Goal: Information Seeking & Learning: Learn about a topic

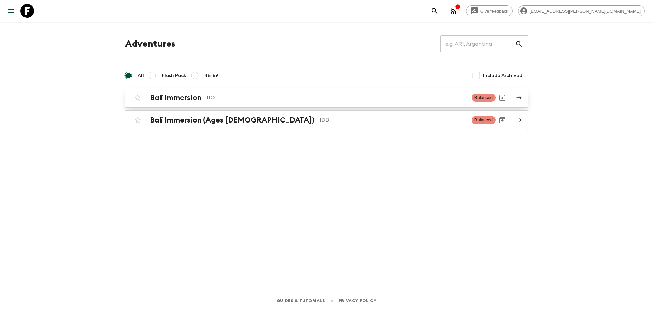
click at [207, 93] on div "Bali Immersion ID2 Balanced" at bounding box center [313, 98] width 364 height 14
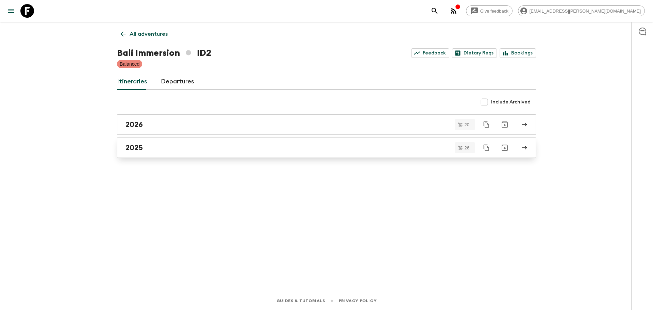
click at [205, 144] on div "2025" at bounding box center [319, 147] width 389 height 9
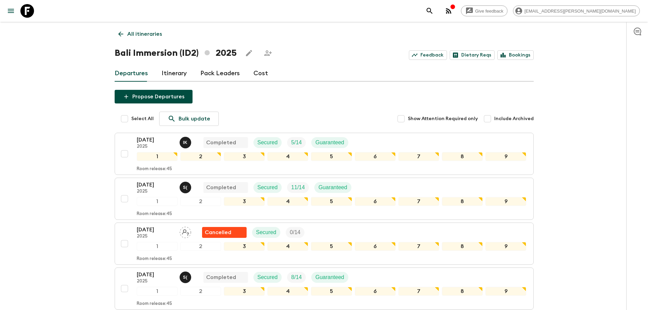
click at [148, 36] on p "All itineraries" at bounding box center [144, 34] width 35 height 8
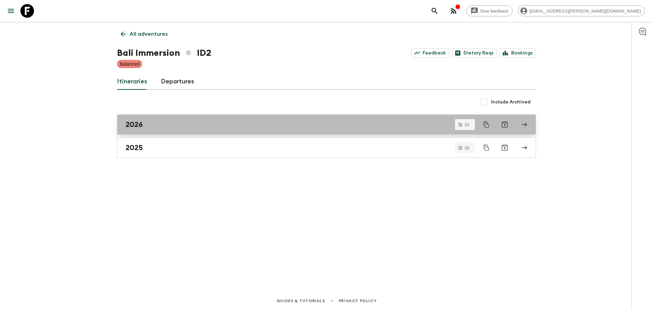
click at [189, 124] on div "2026" at bounding box center [319, 124] width 389 height 9
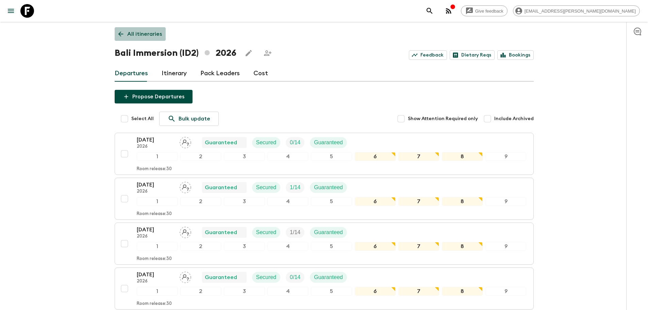
click at [158, 32] on p "All itineraries" at bounding box center [144, 34] width 35 height 8
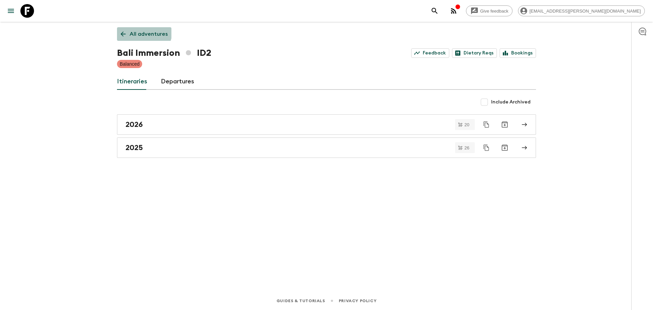
click at [143, 32] on p "All adventures" at bounding box center [149, 34] width 38 height 8
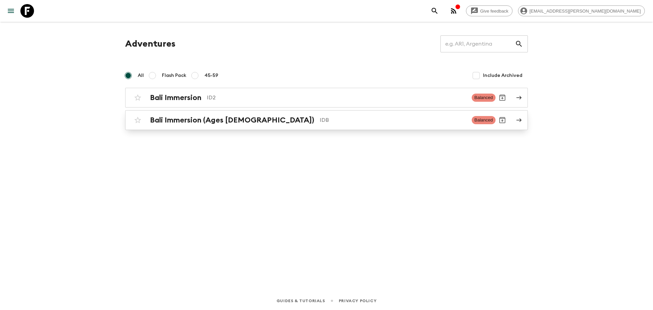
click at [207, 118] on h2 "Bali Immersion (Ages [DEMOGRAPHIC_DATA])" at bounding box center [232, 120] width 164 height 9
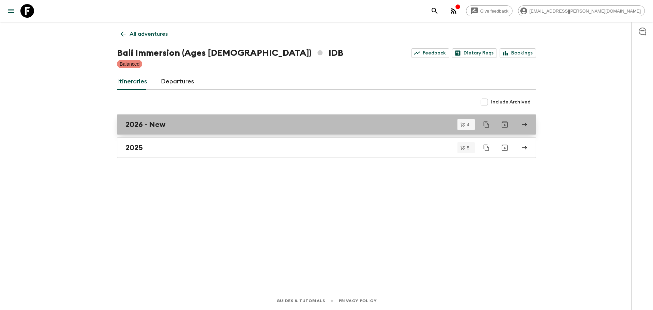
click at [172, 126] on div "2026 - New" at bounding box center [319, 124] width 389 height 9
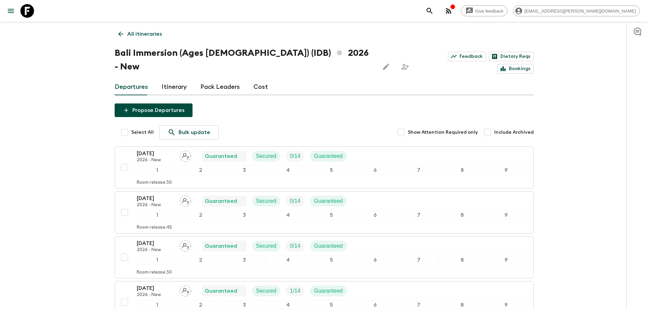
click at [149, 34] on p "All itineraries" at bounding box center [144, 34] width 35 height 8
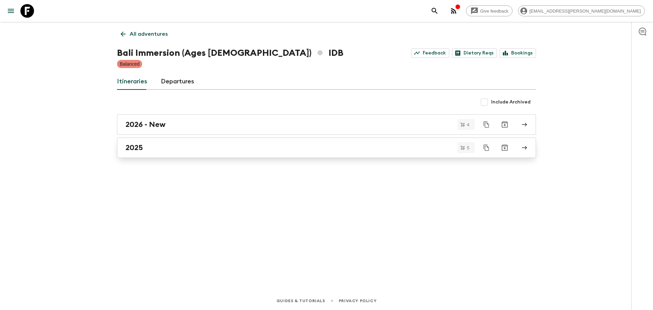
click at [170, 143] on div "2025" at bounding box center [319, 147] width 389 height 9
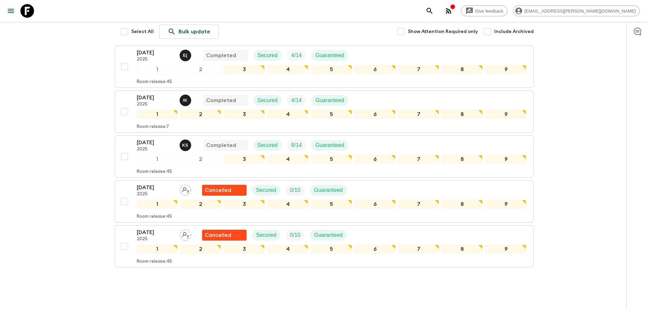
scroll to position [102, 0]
